Goal: Task Accomplishment & Management: Use online tool/utility

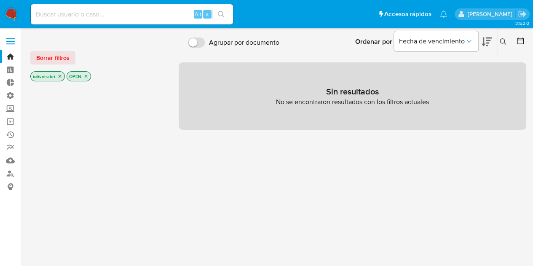
click at [78, 56] on div "Borrar filtros" at bounding box center [97, 57] width 135 height 13
click at [75, 56] on div "Borrar filtros" at bounding box center [97, 57] width 135 height 13
click at [73, 55] on button "Borrar filtros" at bounding box center [52, 57] width 45 height 13
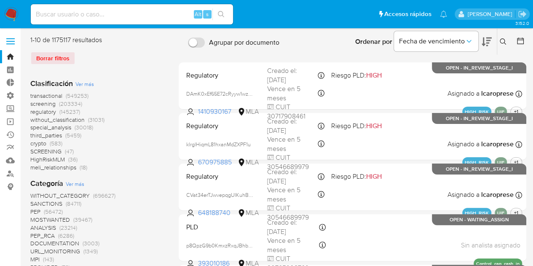
click at [55, 105] on span "screening" at bounding box center [42, 103] width 25 height 8
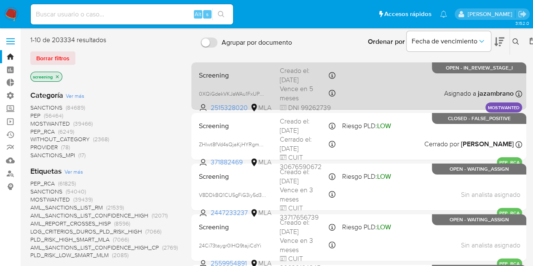
click at [357, 82] on div "Screening 0XQiGdekVKJaWAu1FxUPvD9t 2515328020 MLA Creado el: 24/06/2025 Creado …" at bounding box center [359, 85] width 327 height 43
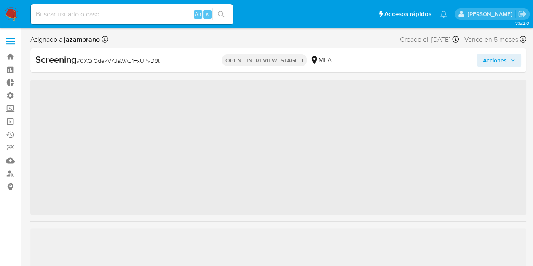
scroll to position [356, 0]
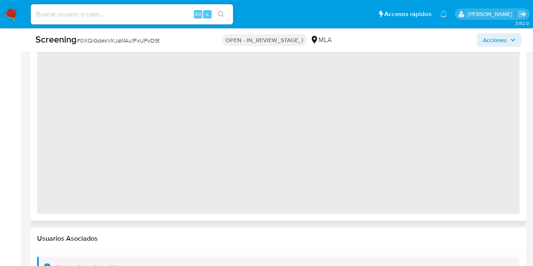
select select "10"
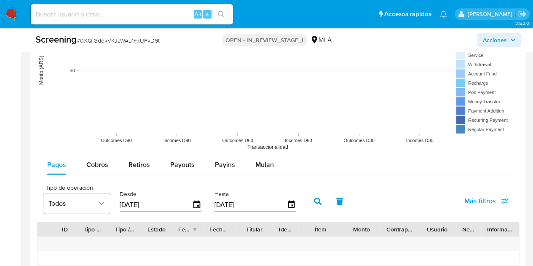
scroll to position [967, 0]
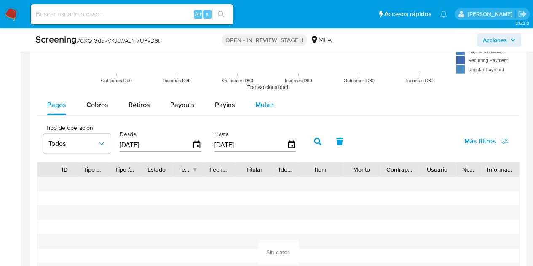
click at [260, 105] on span "Mulan" at bounding box center [264, 105] width 19 height 10
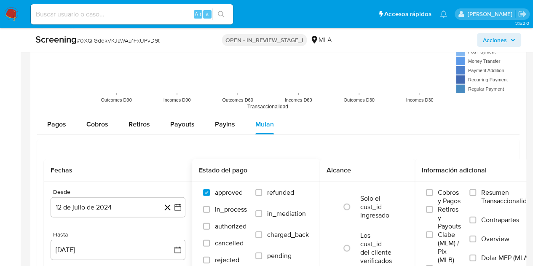
scroll to position [925, 0]
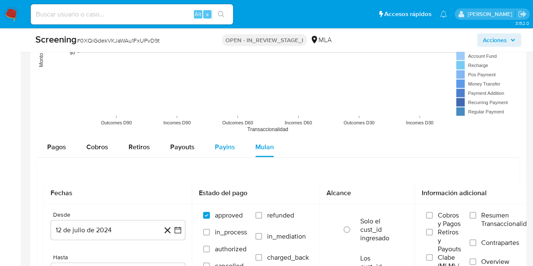
click at [225, 154] on div "Payins" at bounding box center [225, 147] width 20 height 20
select select "10"
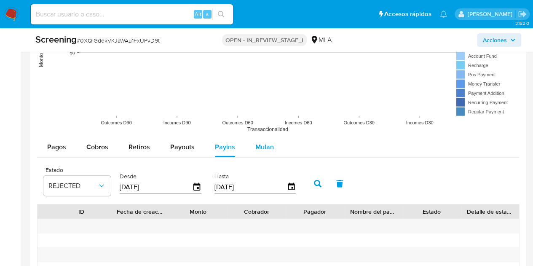
click at [261, 147] on span "Mulan" at bounding box center [264, 147] width 19 height 10
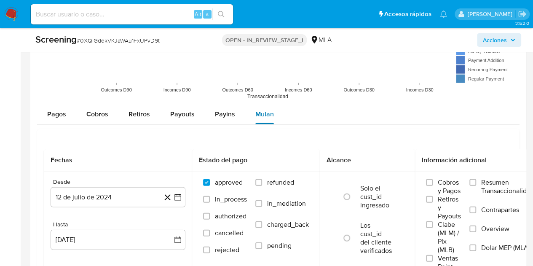
scroll to position [1009, 0]
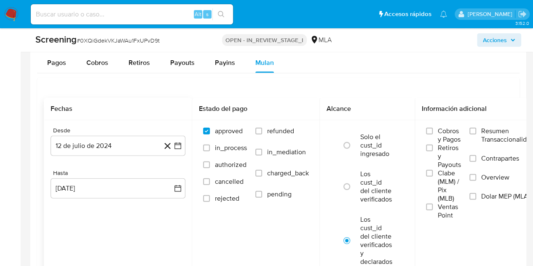
click at [169, 148] on icon at bounding box center [167, 146] width 11 height 11
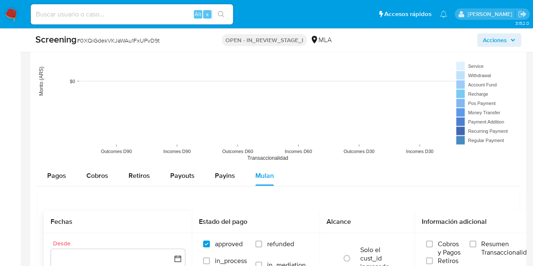
scroll to position [812, 0]
